Goal: Entertainment & Leisure: Consume media (video, audio)

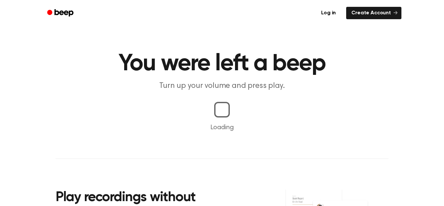
click at [227, 107] on div at bounding box center [222, 110] width 16 height 16
click at [224, 131] on p "Loading" at bounding box center [222, 128] width 429 height 10
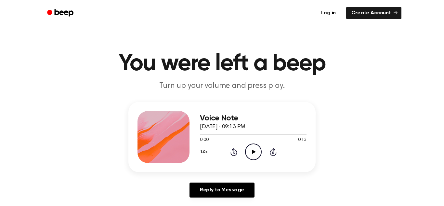
click at [252, 149] on icon "Play Audio" at bounding box center [253, 151] width 17 height 17
click at [254, 155] on icon "Play Audio" at bounding box center [253, 151] width 17 height 17
click at [249, 156] on icon "Play Audio" at bounding box center [253, 151] width 17 height 17
click at [256, 151] on icon "Play Audio" at bounding box center [253, 151] width 17 height 17
click at [252, 157] on icon "Play Audio" at bounding box center [253, 151] width 17 height 17
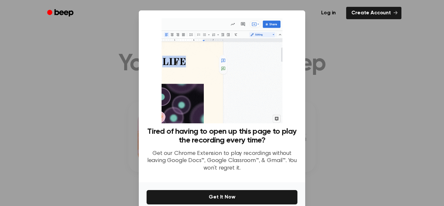
click at [333, 31] on div at bounding box center [222, 103] width 444 height 206
click at [327, 120] on div at bounding box center [222, 103] width 444 height 206
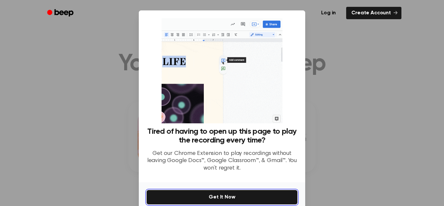
click at [244, 200] on button "Get It Now" at bounding box center [222, 197] width 151 height 14
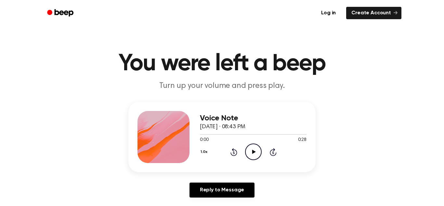
click at [254, 155] on icon "Play Audio" at bounding box center [253, 151] width 17 height 17
click at [250, 152] on icon "Play Audio" at bounding box center [253, 151] width 17 height 17
click at [251, 152] on icon "Play Audio" at bounding box center [253, 151] width 17 height 17
click at [249, 145] on circle at bounding box center [253, 152] width 16 height 16
click at [252, 155] on icon "Play Audio" at bounding box center [253, 151] width 17 height 17
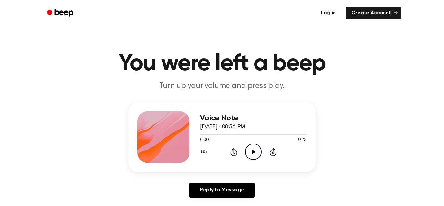
click at [257, 152] on icon "Play Audio" at bounding box center [253, 151] width 17 height 17
click at [250, 158] on icon "Play Audio" at bounding box center [253, 151] width 17 height 17
click at [252, 151] on icon at bounding box center [254, 152] width 4 height 4
click at [248, 148] on icon "Play Audio" at bounding box center [253, 151] width 17 height 17
click at [257, 158] on icon "Play Audio" at bounding box center [253, 151] width 17 height 17
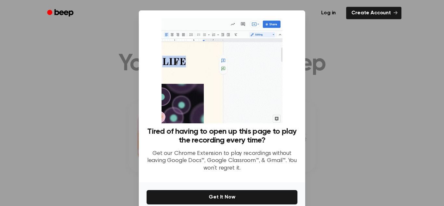
click at [83, 89] on div at bounding box center [222, 103] width 444 height 206
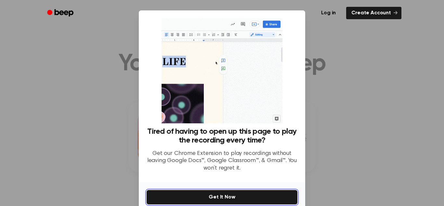
click at [269, 197] on button "Get It Now" at bounding box center [222, 197] width 151 height 14
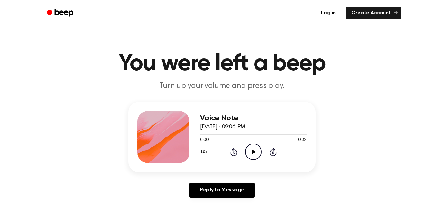
click at [254, 150] on icon "Play Audio" at bounding box center [253, 151] width 17 height 17
click at [255, 149] on icon "Play Audio" at bounding box center [253, 151] width 17 height 17
